Goal: Contribute content: Contribute content

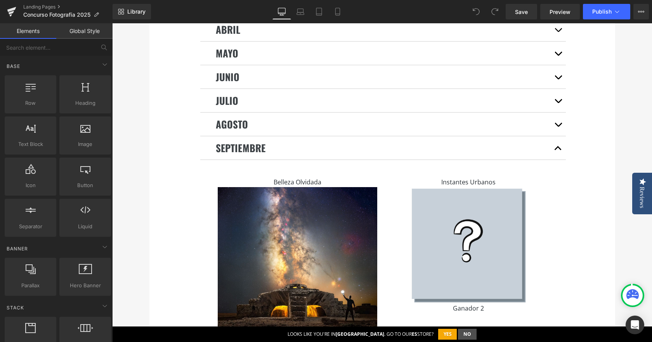
scroll to position [1863, 0]
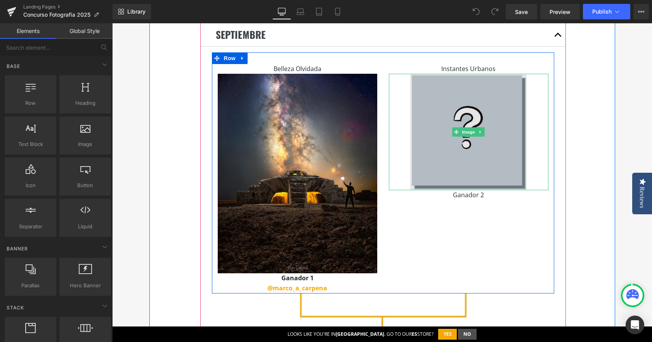
click at [466, 162] on img at bounding box center [468, 132] width 116 height 116
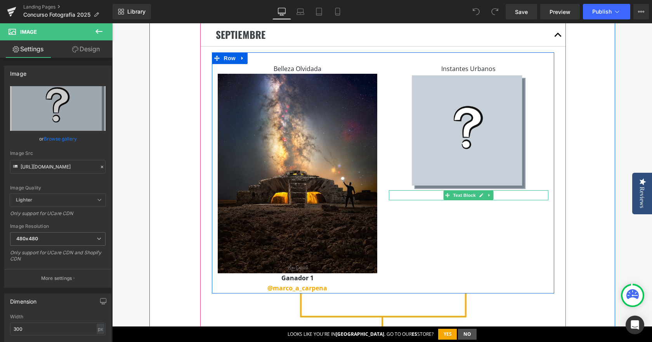
click at [486, 191] on link at bounding box center [490, 195] width 8 height 9
click at [469, 193] on icon at bounding box center [469, 195] width 4 height 5
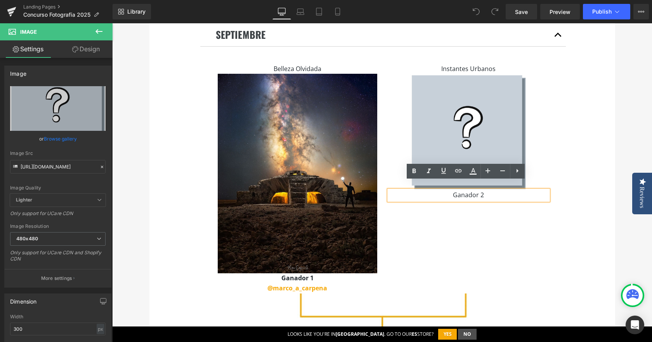
click at [484, 190] on p "Ganador 2" at bounding box center [469, 195] width 160 height 10
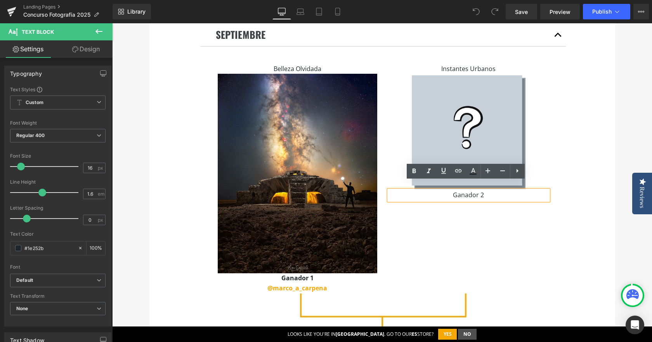
click at [491, 190] on p "Ganador 2" at bounding box center [469, 195] width 160 height 10
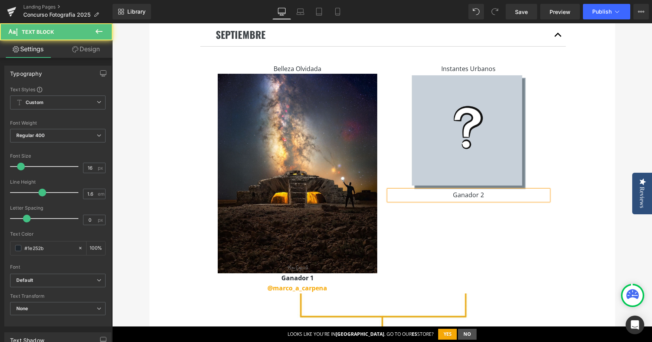
click at [491, 190] on p "Ganador 2" at bounding box center [469, 195] width 160 height 10
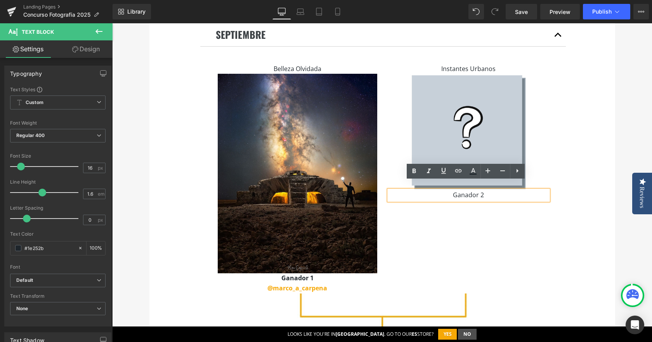
click at [491, 190] on p "Ganador 2" at bounding box center [469, 195] width 160 height 10
click at [501, 190] on p "Ganador 2" at bounding box center [469, 195] width 160 height 10
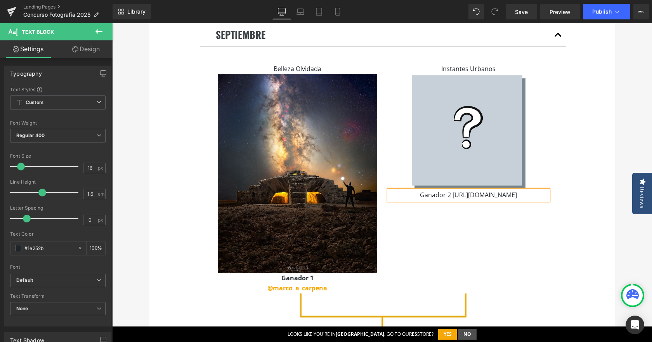
click at [476, 198] on p "Ganador 2 [URL][DOMAIN_NAME]" at bounding box center [469, 195] width 160 height 10
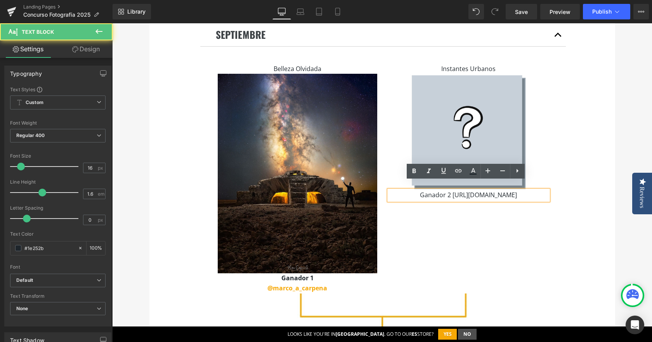
click at [476, 198] on p "Ganador 2 [URL][DOMAIN_NAME]" at bounding box center [469, 195] width 160 height 10
click at [482, 197] on p "Ganador 2 [URL][DOMAIN_NAME]" at bounding box center [469, 195] width 160 height 10
drag, startPoint x: 482, startPoint y: 197, endPoint x: 382, endPoint y: 197, distance: 99.4
click at [383, 197] on div "Instantes Urbanos Text Block Image Ganador 2 [URL][DOMAIN_NAME] Text Block" at bounding box center [468, 132] width 171 height 136
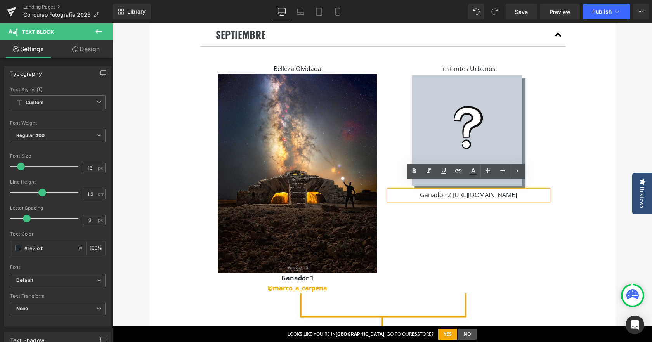
click at [408, 198] on p "Ganador 2 [URL][DOMAIN_NAME]" at bounding box center [469, 195] width 160 height 10
drag, startPoint x: 409, startPoint y: 198, endPoint x: 538, endPoint y: 198, distance: 128.9
click at [538, 198] on p "Ganador 2 [URL][DOMAIN_NAME]" at bounding box center [469, 195] width 160 height 10
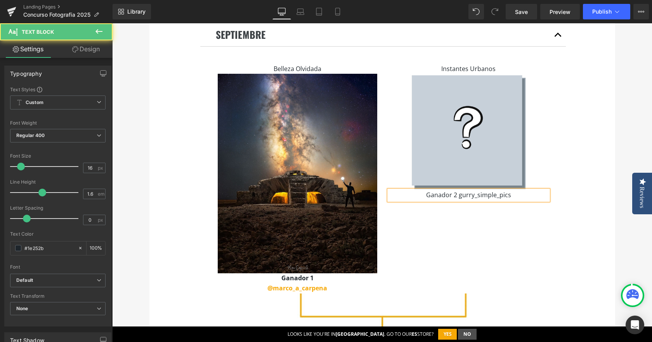
click at [454, 190] on p "Ganador 2 gurry_simple_pics" at bounding box center [469, 195] width 160 height 10
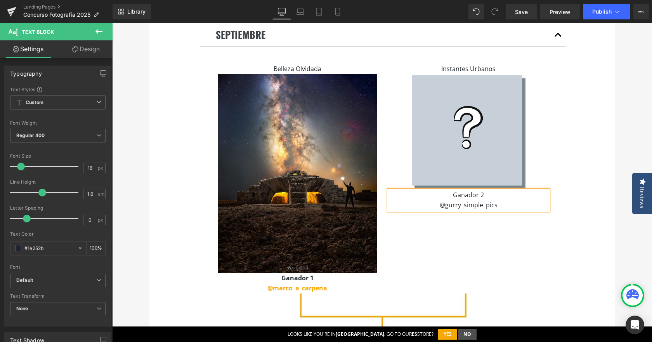
click at [477, 200] on p "@gurry_simple_pics" at bounding box center [469, 205] width 160 height 10
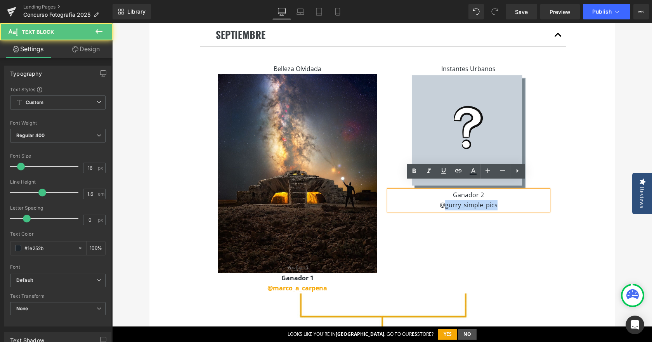
click at [477, 200] on p "@gurry_simple_pics" at bounding box center [469, 205] width 160 height 10
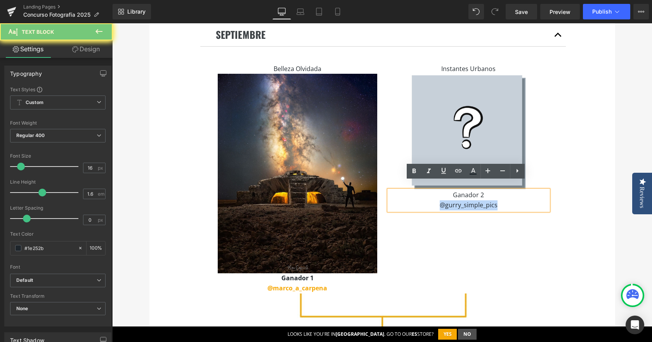
click at [477, 200] on p "@gurry_simple_pics" at bounding box center [469, 205] width 160 height 10
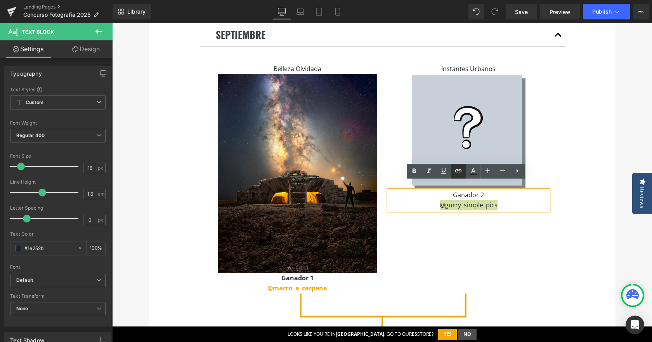
click at [459, 172] on icon at bounding box center [458, 170] width 9 height 9
click at [445, 213] on input "text" at bounding box center [450, 213] width 120 height 19
paste input "[URL][DOMAIN_NAME]"
type input "[URL][DOMAIN_NAME]"
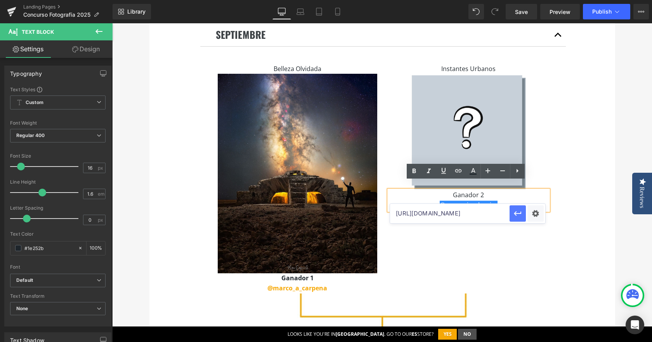
click at [515, 212] on icon "button" at bounding box center [517, 213] width 9 height 9
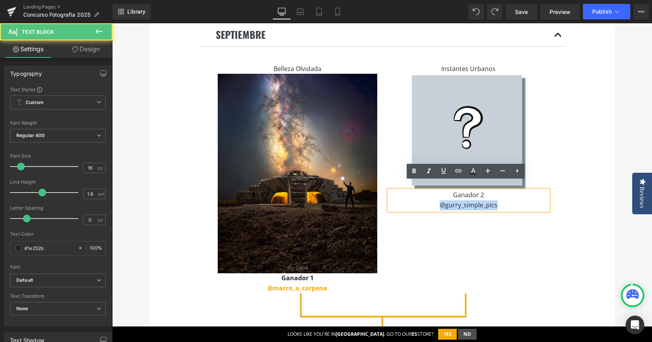
drag, startPoint x: 494, startPoint y: 196, endPoint x: 435, endPoint y: 196, distance: 59.0
click at [435, 200] on p "@gurry_simple_pics" at bounding box center [469, 205] width 160 height 10
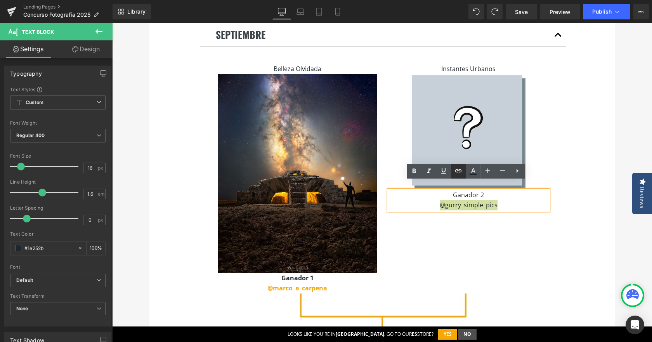
click at [460, 172] on icon at bounding box center [458, 170] width 9 height 9
click at [482, 213] on input "text" at bounding box center [450, 213] width 120 height 19
paste input "[URL][DOMAIN_NAME]"
type input "[URL][DOMAIN_NAME]"
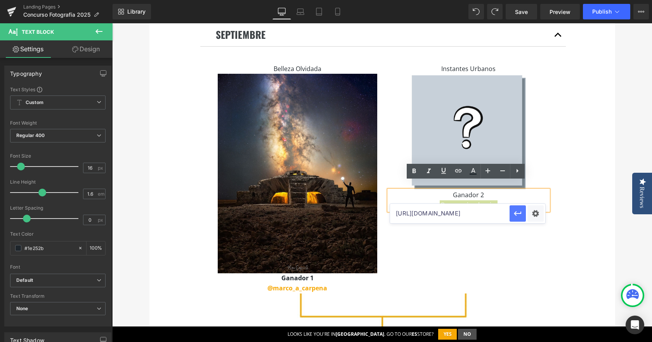
click at [513, 213] on button "button" at bounding box center [518, 213] width 16 height 16
click at [511, 200] on p "@gurry_simple_pics" at bounding box center [469, 205] width 160 height 10
drag, startPoint x: 450, startPoint y: 186, endPoint x: 495, endPoint y: 193, distance: 45.5
click at [495, 193] on div "Ganador 2 @gurry_simple_pics" at bounding box center [469, 200] width 160 height 20
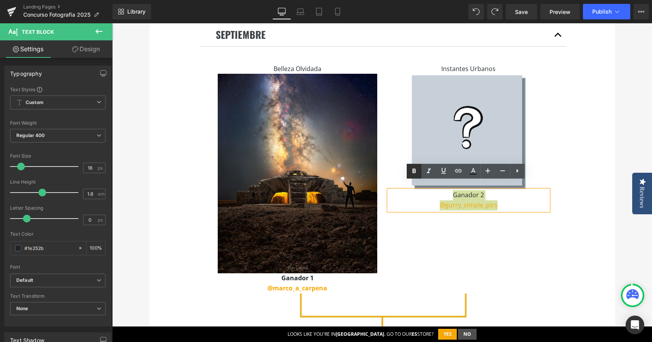
click at [415, 172] on icon at bounding box center [413, 170] width 3 height 5
click at [546, 151] on div "Instantes Urbanos Text Block Image Ganador 2 @gurry_simple_pics Text Block" at bounding box center [468, 137] width 171 height 146
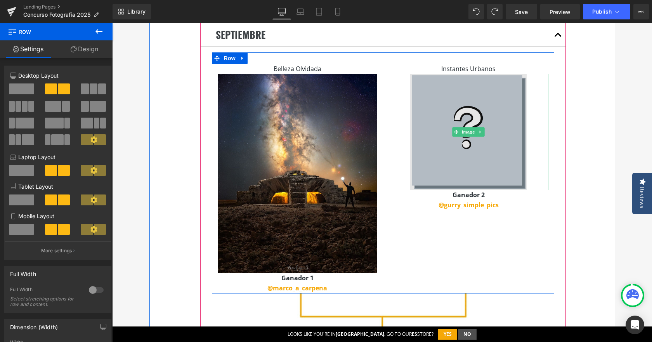
click at [424, 92] on img at bounding box center [468, 132] width 116 height 116
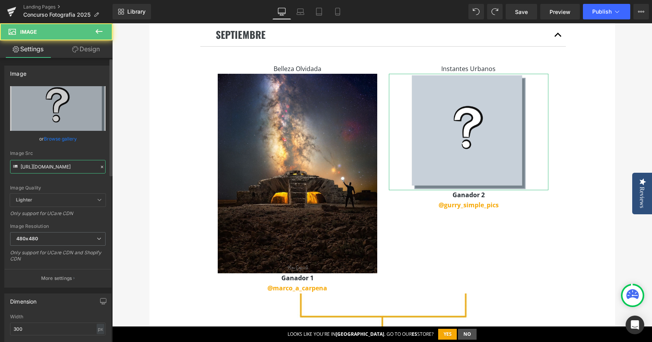
click at [66, 162] on input "[URL][DOMAIN_NAME]" at bounding box center [57, 167] width 95 height 14
paste input "ganador_concurso_instantes_urbanos.jpg?v=175888546"
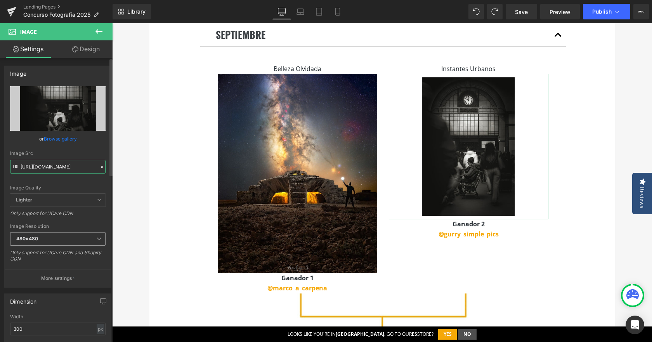
type input "[URL][DOMAIN_NAME]"
click at [55, 235] on span "480x480" at bounding box center [57, 239] width 95 height 14
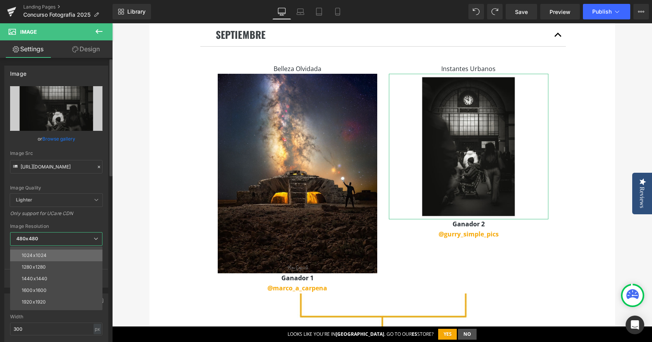
scroll to position [72, 0]
click at [45, 278] on li "1024x1024" at bounding box center [58, 273] width 96 height 12
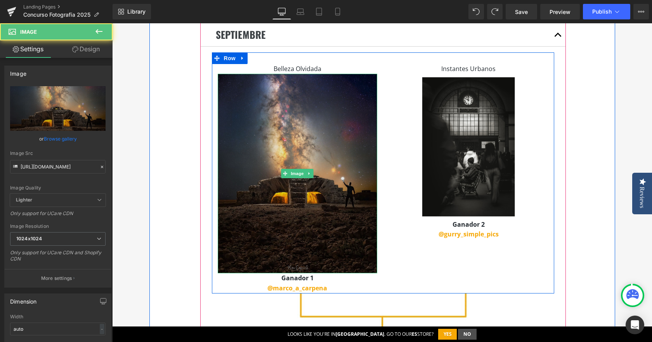
click at [259, 222] on img at bounding box center [298, 174] width 160 height 200
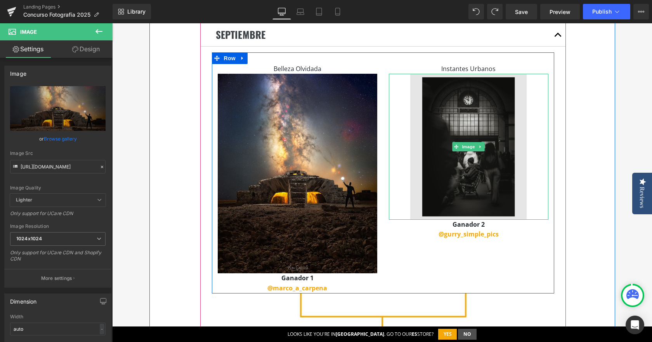
click at [429, 168] on img at bounding box center [468, 147] width 116 height 146
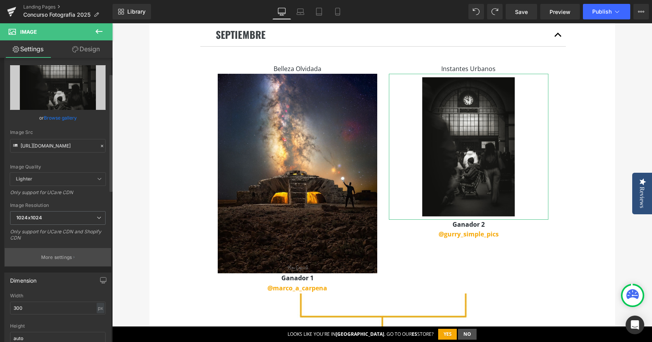
scroll to position [39, 0]
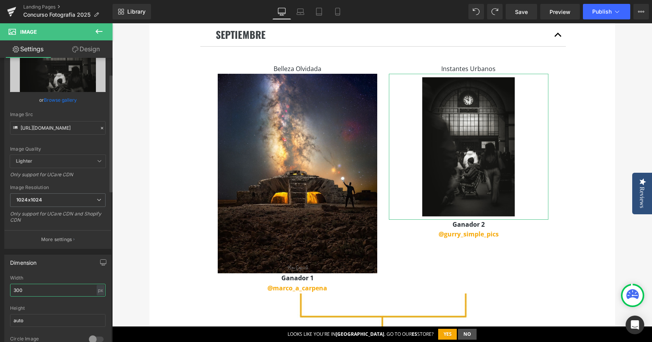
click at [40, 288] on input "300" at bounding box center [57, 290] width 95 height 13
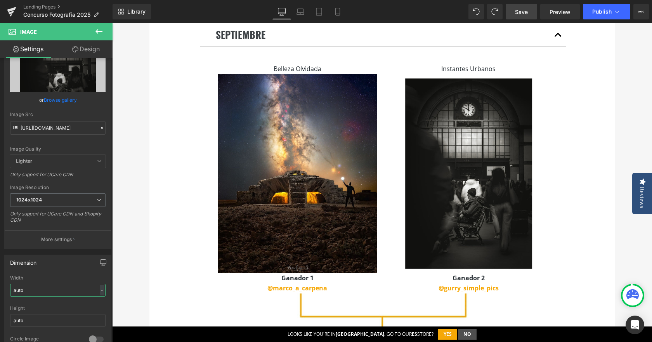
type input "auto"
click at [518, 12] on span "Save" at bounding box center [521, 12] width 13 height 8
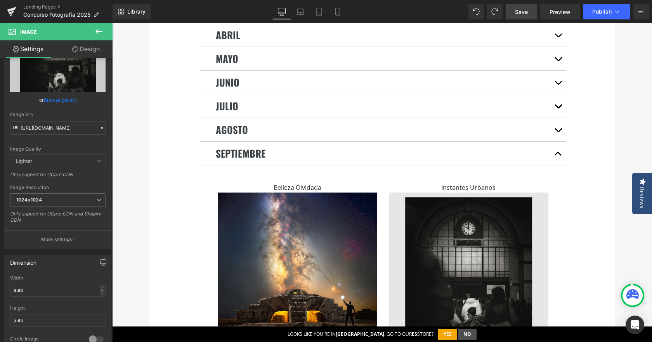
scroll to position [1863, 0]
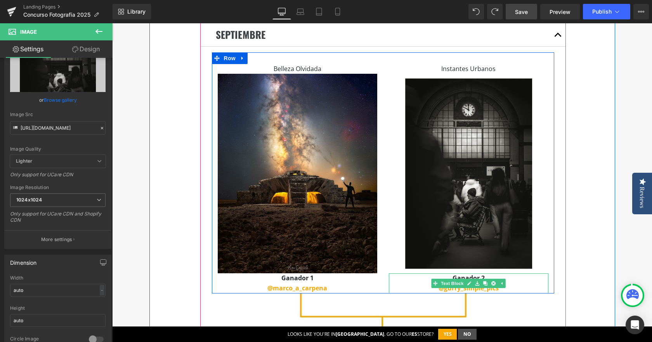
click at [501, 283] on p "@gurry_simple_pics" at bounding box center [469, 288] width 160 height 10
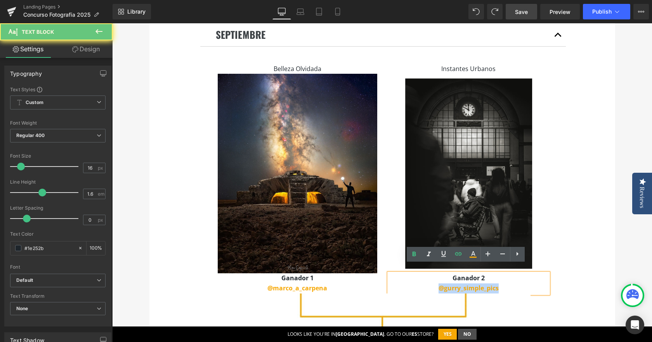
drag, startPoint x: 501, startPoint y: 281, endPoint x: 427, endPoint y: 281, distance: 74.1
click at [427, 283] on p "@gurry_simple_pics" at bounding box center [469, 288] width 160 height 10
copy strong "@gurry_simple_pics"
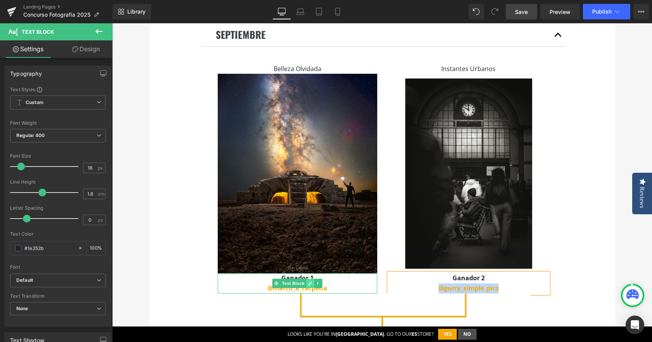
click at [308, 281] on icon at bounding box center [310, 283] width 4 height 5
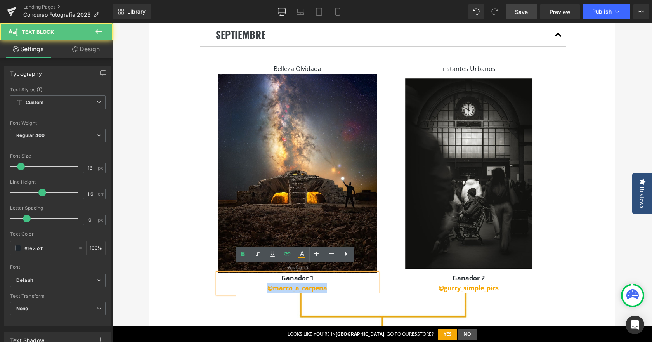
drag, startPoint x: 262, startPoint y: 279, endPoint x: 344, endPoint y: 280, distance: 82.3
click at [344, 283] on p "@marco_a_carpena" at bounding box center [298, 288] width 160 height 10
copy link "@marco_a_carpena"
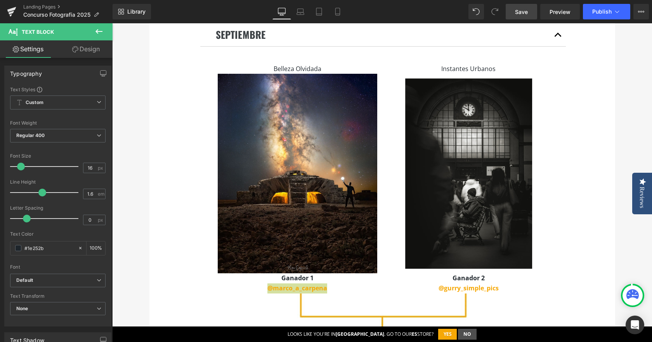
click at [527, 13] on span "Save" at bounding box center [521, 12] width 13 height 8
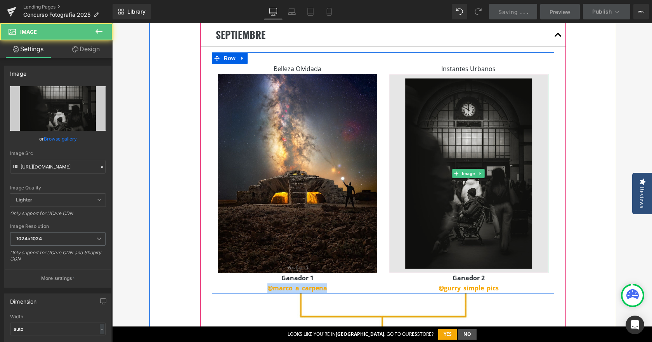
click at [477, 132] on img at bounding box center [469, 174] width 160 height 200
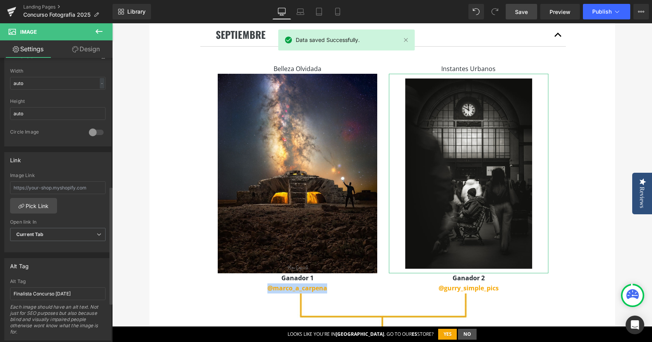
scroll to position [311, 0]
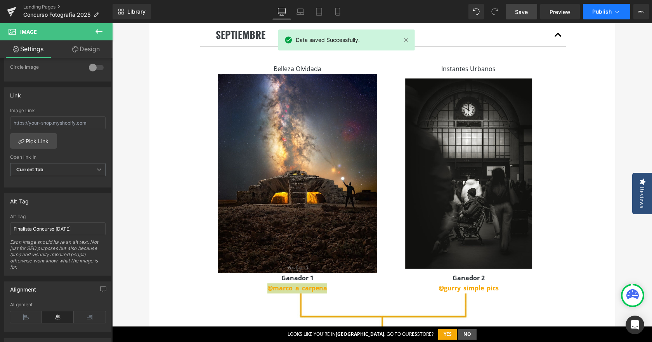
click at [602, 5] on button "Publish" at bounding box center [606, 12] width 47 height 16
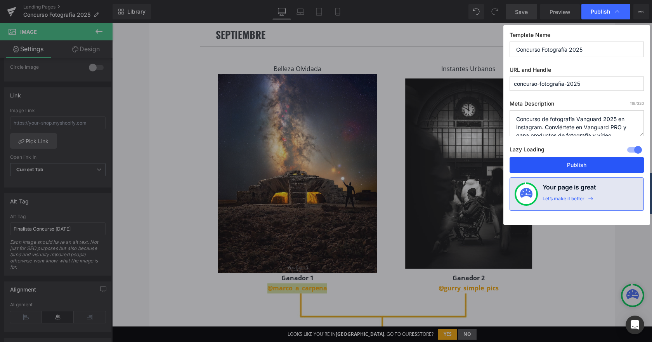
click at [564, 167] on button "Publish" at bounding box center [577, 165] width 134 height 16
